Goal: Information Seeking & Learning: Learn about a topic

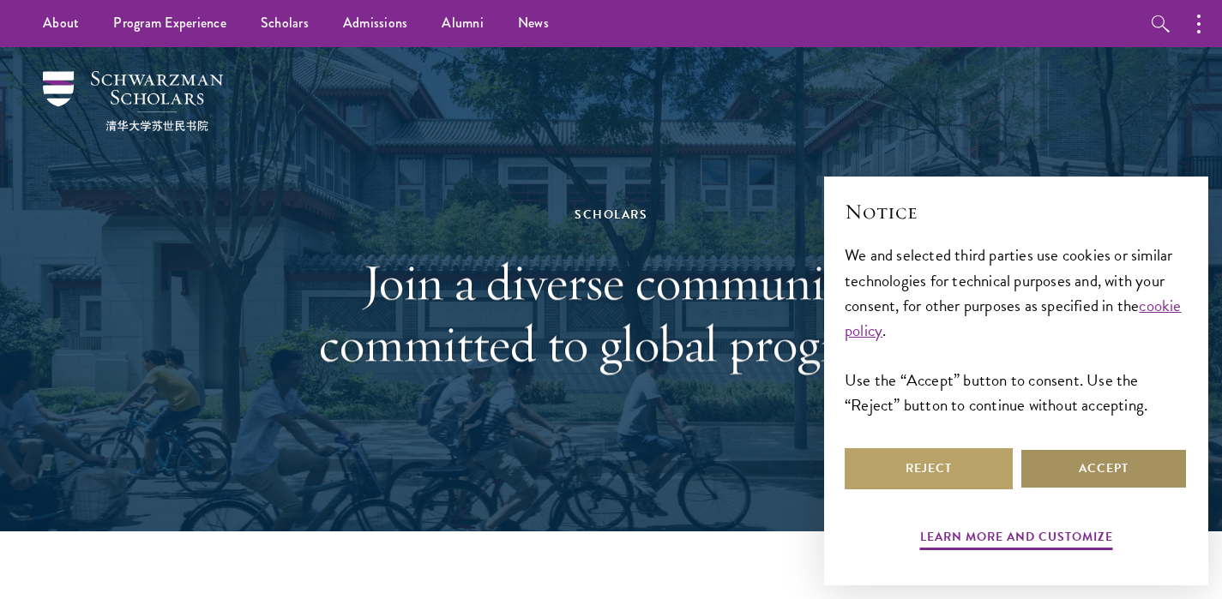
click at [1075, 472] on button "Accept" at bounding box center [1104, 468] width 168 height 41
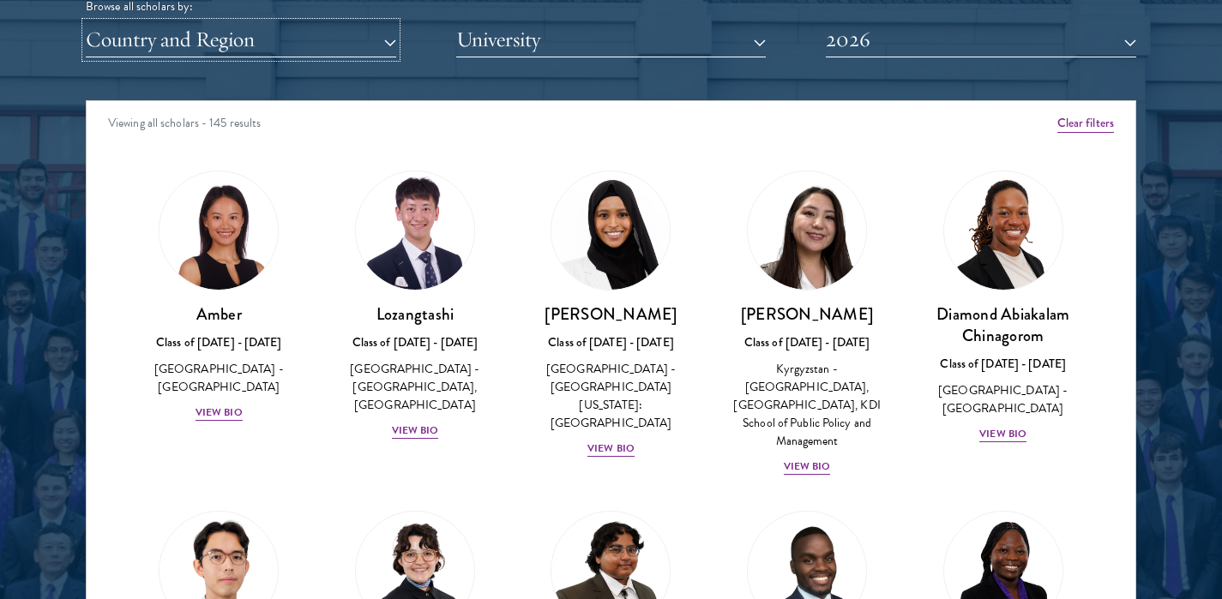
click at [302, 47] on button "Country and Region" at bounding box center [241, 39] width 310 height 35
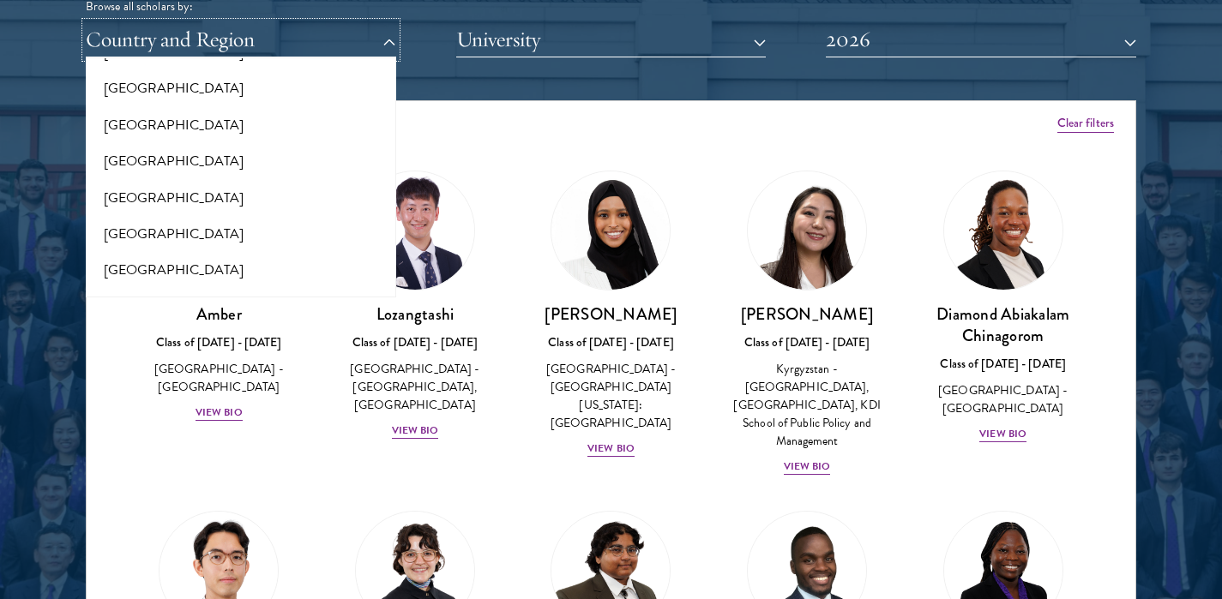
scroll to position [1886, 0]
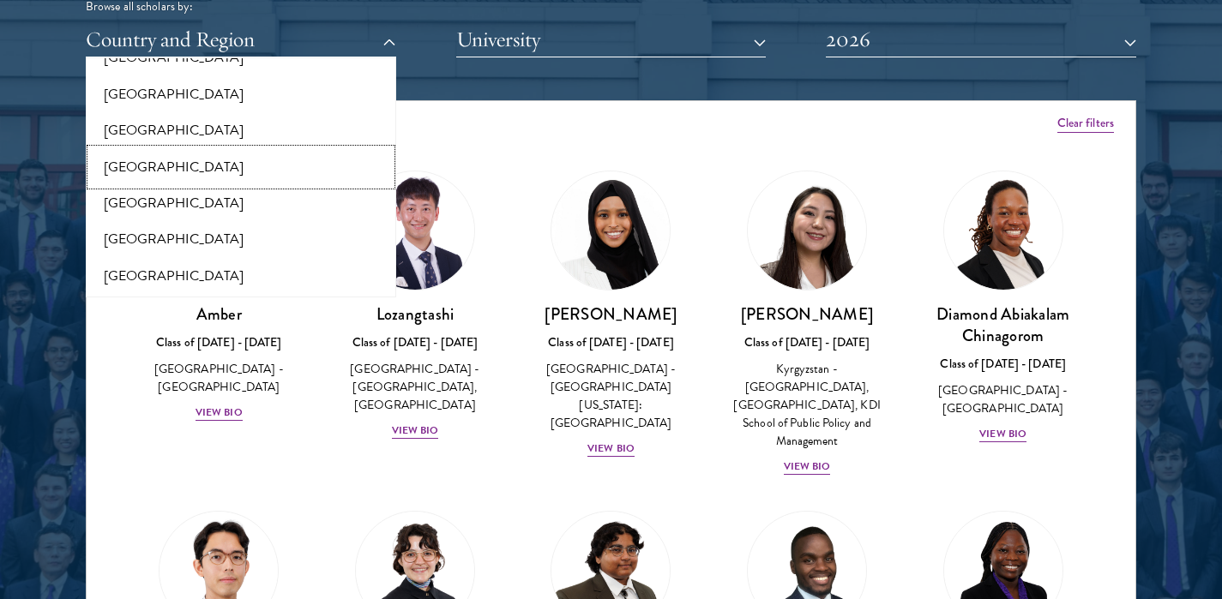
click at [174, 170] on button "[GEOGRAPHIC_DATA]" at bounding box center [241, 167] width 300 height 36
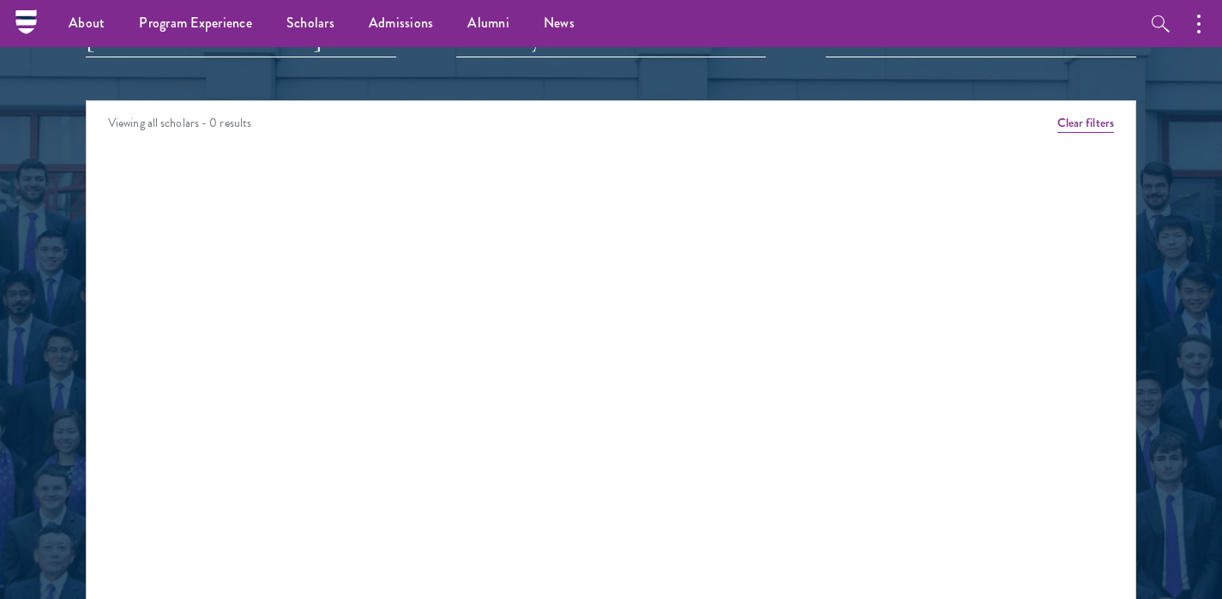
scroll to position [2069, 0]
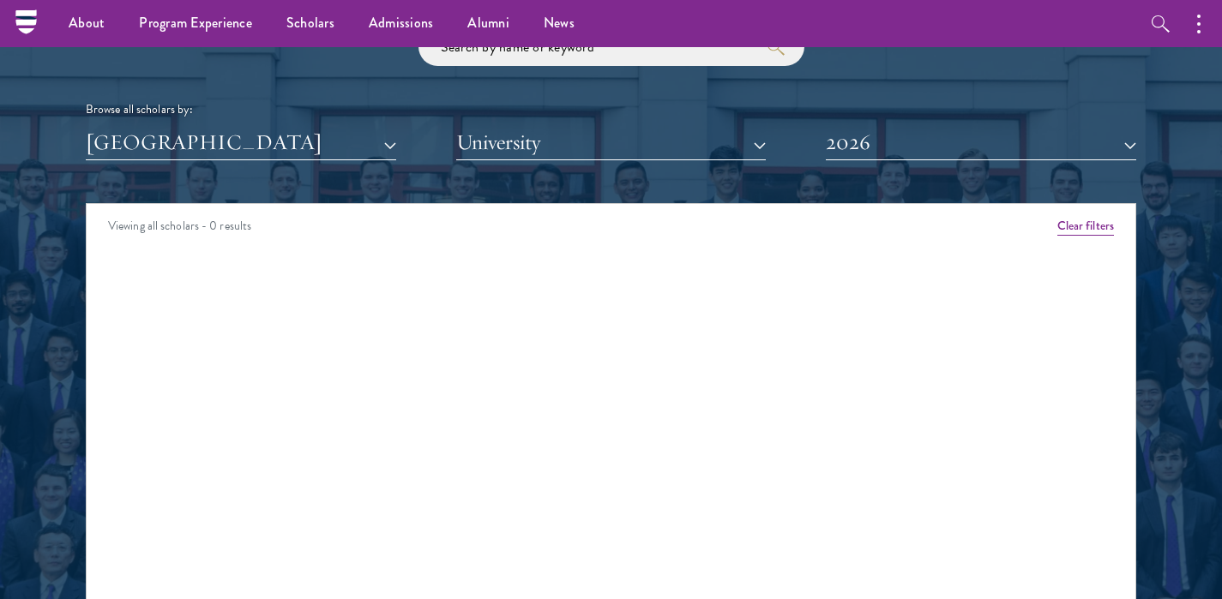
click at [849, 302] on div "Viewing all scholars - 0 results Clear filters Amber Class of [DATE] - [DATE] […" at bounding box center [611, 460] width 1050 height 515
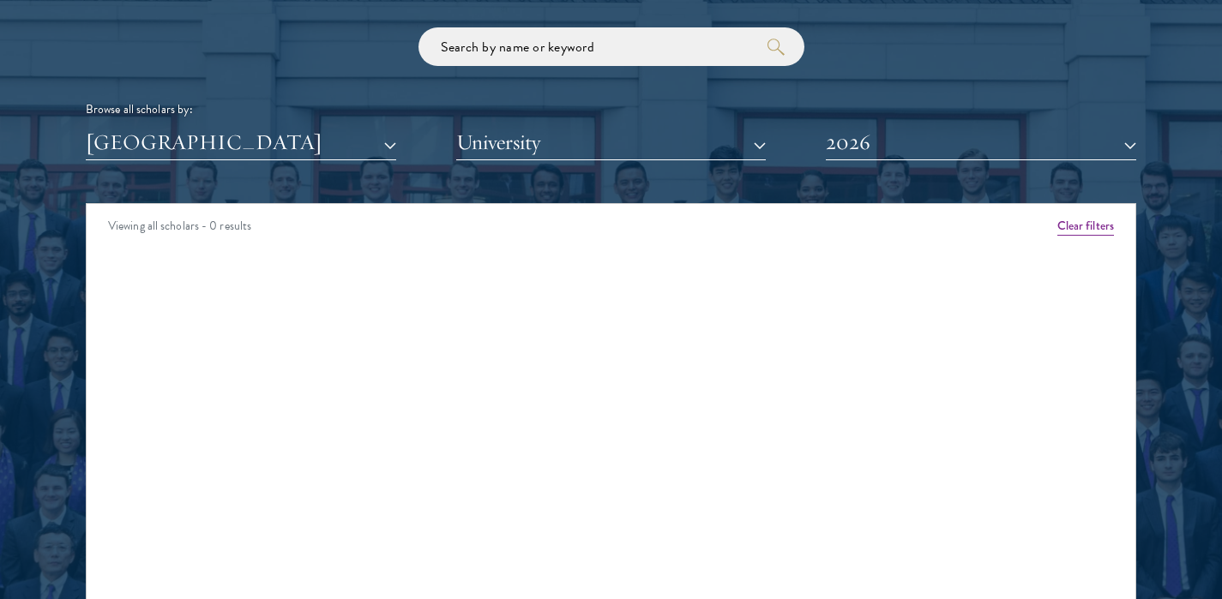
scroll to position [2172, 0]
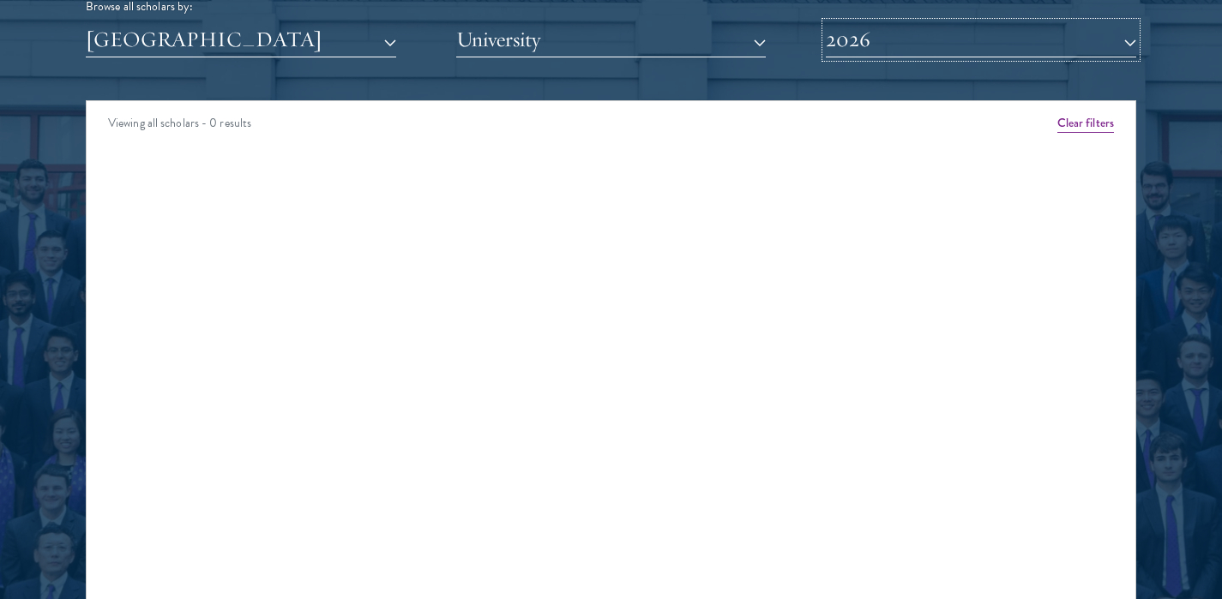
click at [882, 33] on button "2026" at bounding box center [981, 39] width 310 height 35
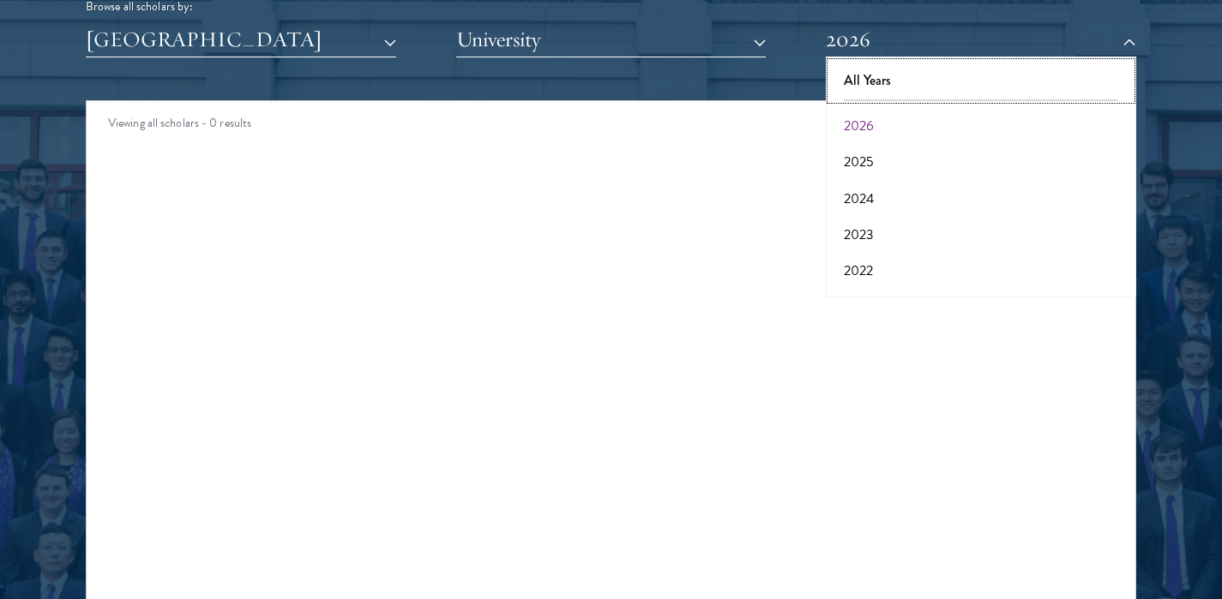
click at [884, 81] on button "All Years" at bounding box center [981, 81] width 300 height 36
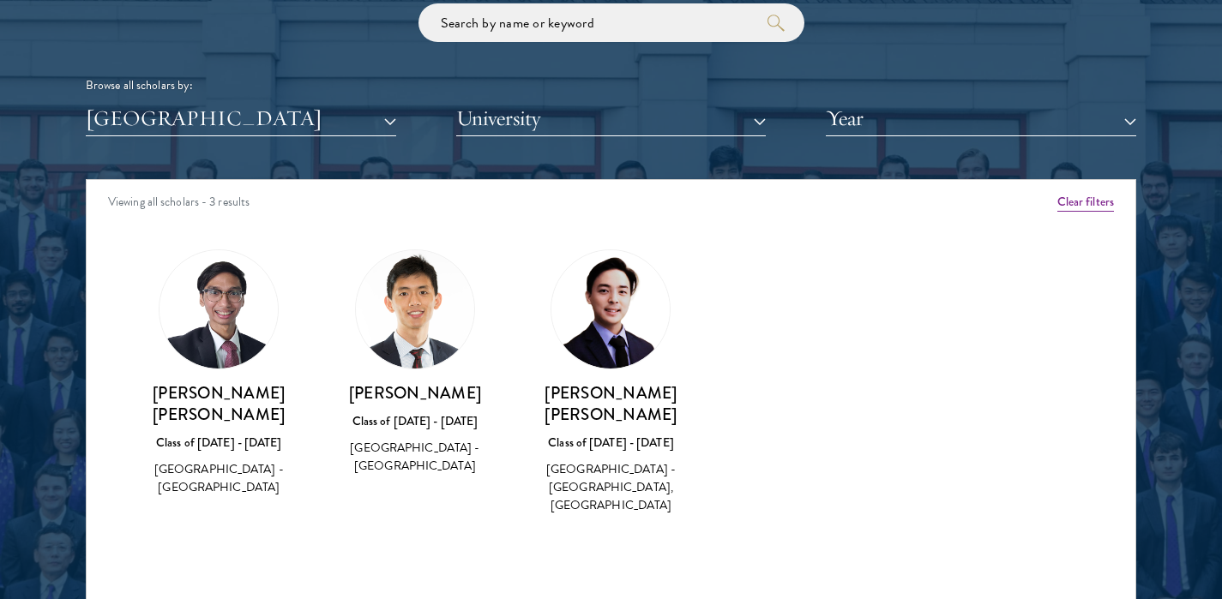
scroll to position [2069, 0]
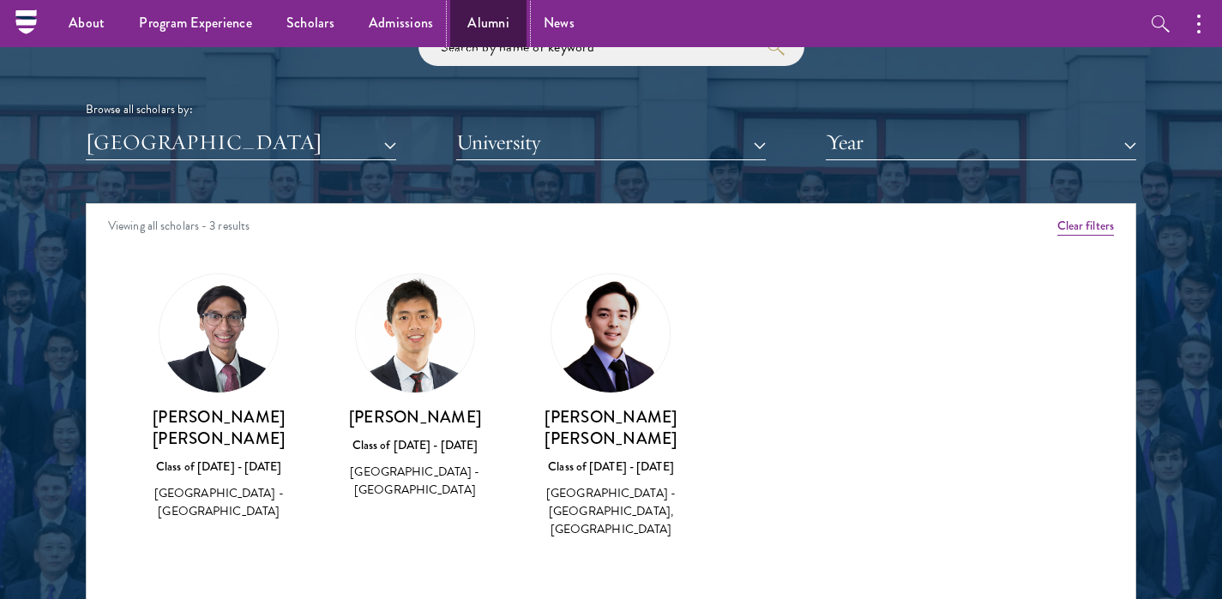
click at [474, 25] on link "Alumni" at bounding box center [488, 23] width 76 height 47
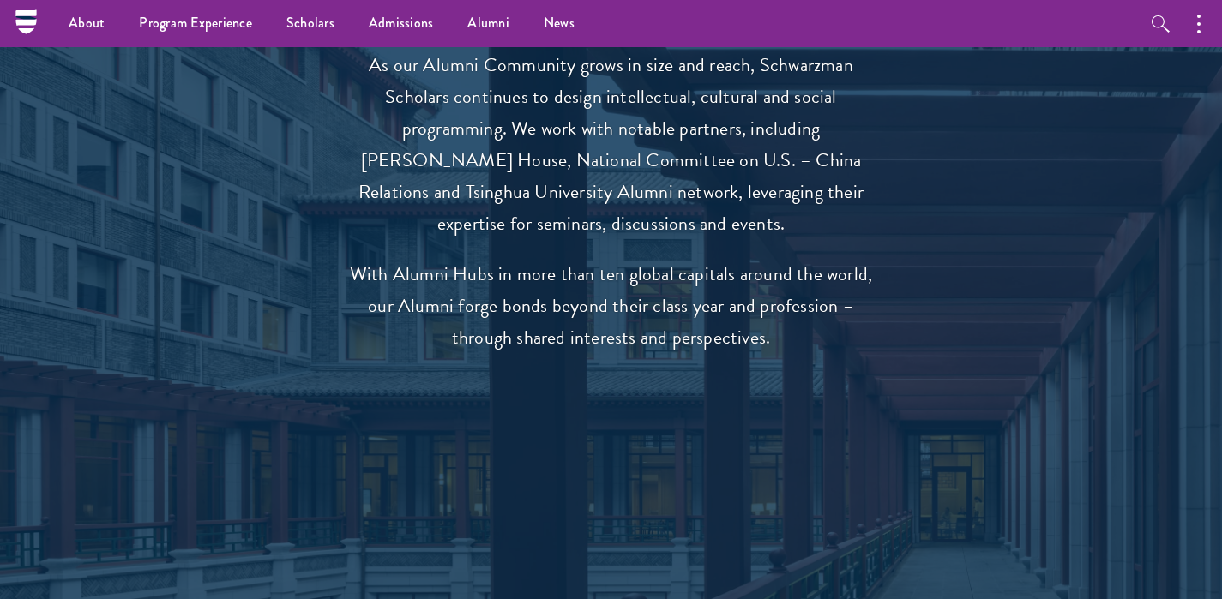
scroll to position [3201, 0]
